Goal: Navigation & Orientation: Find specific page/section

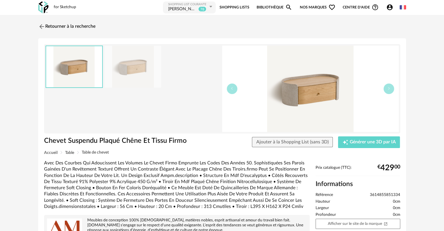
click at [192, 9] on div "[PERSON_NAME]" at bounding box center [182, 9] width 29 height 6
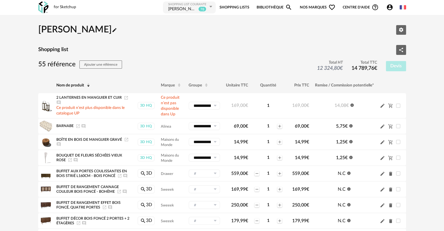
click at [193, 7] on div "[PERSON_NAME]" at bounding box center [182, 9] width 29 height 6
click at [212, 6] on icon at bounding box center [210, 6] width 7 height 11
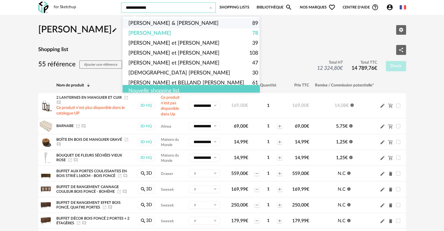
click at [241, 8] on link "Shopping Lists" at bounding box center [235, 7] width 30 height 11
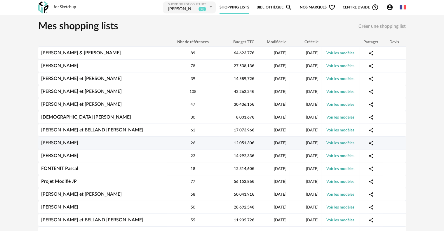
click at [86, 144] on div "[PERSON_NAME]" at bounding box center [102, 143] width 128 height 6
click at [60, 142] on link "[PERSON_NAME]" at bounding box center [59, 142] width 37 height 5
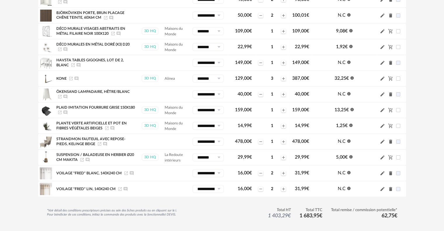
scroll to position [58, 0]
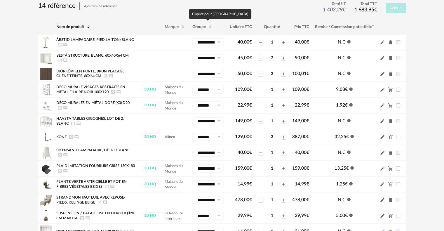
click at [204, 28] on span "Groupe" at bounding box center [198, 27] width 13 height 4
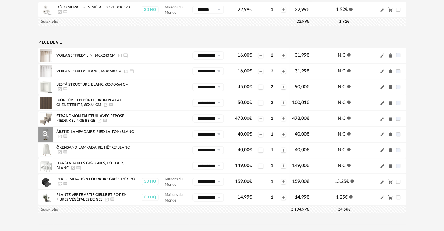
scroll to position [234, 0]
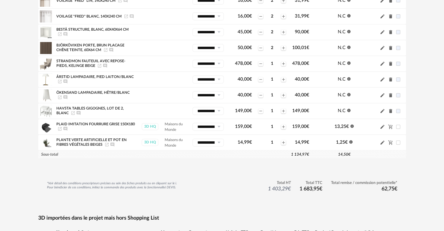
drag, startPoint x: 448, startPoint y: 195, endPoint x: 433, endPoint y: 220, distance: 28.9
click at [433, 220] on div "[PERSON_NAME] icon Editer les paramètres Shopping list Share Variant icon 14 ré…" at bounding box center [222, 114] width 444 height 667
